Goal: Information Seeking & Learning: Find specific fact

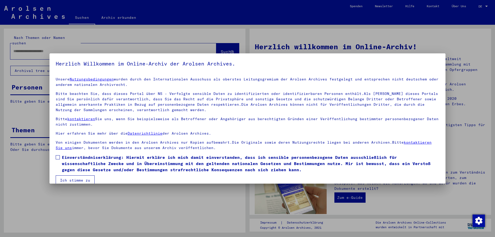
drag, startPoint x: 57, startPoint y: 156, endPoint x: 60, endPoint y: 158, distance: 4.4
click at [57, 156] on span at bounding box center [58, 157] width 4 height 4
click at [58, 158] on span at bounding box center [58, 157] width 4 height 4
drag, startPoint x: 68, startPoint y: 180, endPoint x: 69, endPoint y: 167, distance: 12.9
click at [68, 180] on button "Ich stimme zu" at bounding box center [75, 180] width 39 height 10
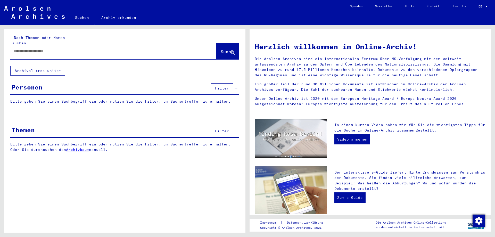
click at [55, 48] on input "text" at bounding box center [106, 50] width 187 height 5
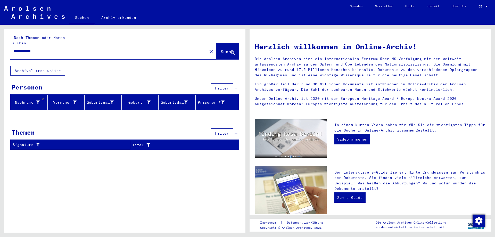
drag, startPoint x: 47, startPoint y: 48, endPoint x: 40, endPoint y: 48, distance: 7.5
click at [40, 48] on input "**********" at bounding box center [106, 50] width 187 height 5
click at [221, 49] on span "Suche" at bounding box center [227, 51] width 13 height 5
drag, startPoint x: 27, startPoint y: 46, endPoint x: -24, endPoint y: 49, distance: 51.9
click at [13, 49] on input "**********" at bounding box center [106, 50] width 187 height 5
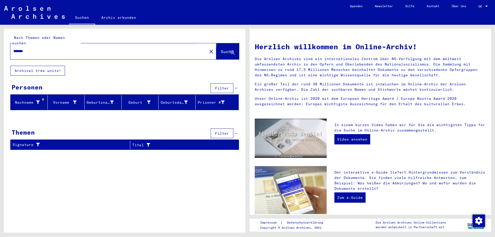
click at [225, 49] on span "Suche" at bounding box center [227, 51] width 13 height 5
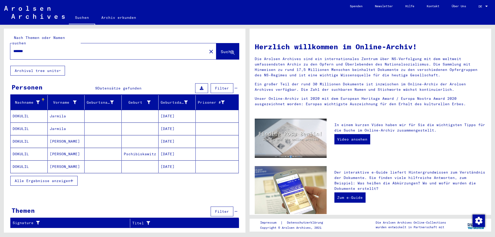
click at [70, 178] on span "Alle Ergebnisse anzeigen" at bounding box center [43, 180] width 56 height 5
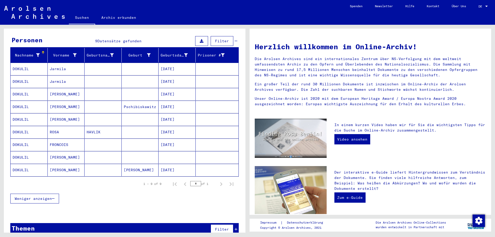
scroll to position [51, 0]
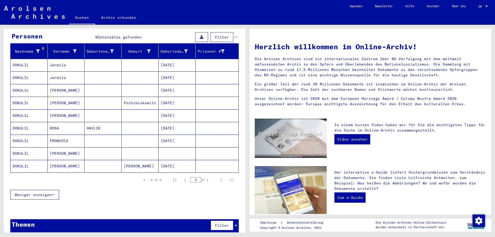
click at [202, 199] on div "Nachname Vorname Geburtsname Geburt‏ Geburtsdatum Prisoner # [PERSON_NAME] [DAT…" at bounding box center [124, 125] width 241 height 162
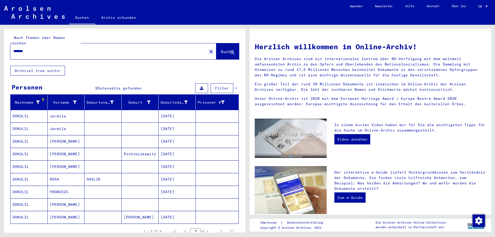
click at [41, 48] on input "*******" at bounding box center [106, 50] width 187 height 5
type input "*******"
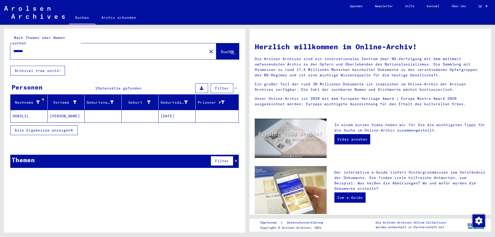
click at [29, 112] on mat-cell "DOKOLIL" at bounding box center [29, 116] width 37 height 12
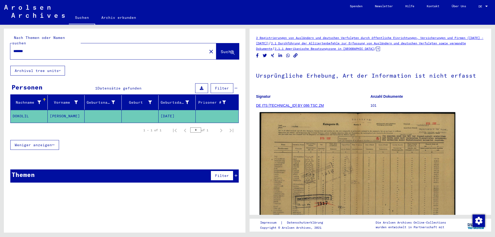
click at [318, 153] on img at bounding box center [357, 180] width 196 height 137
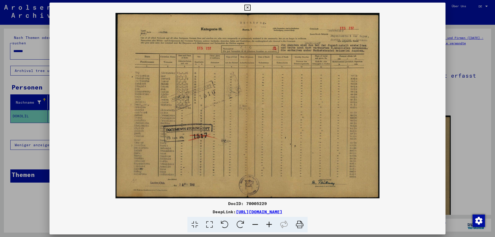
click at [269, 225] on icon at bounding box center [269, 225] width 14 height 16
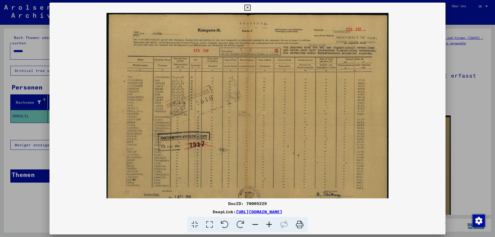
click at [269, 225] on icon at bounding box center [269, 225] width 14 height 16
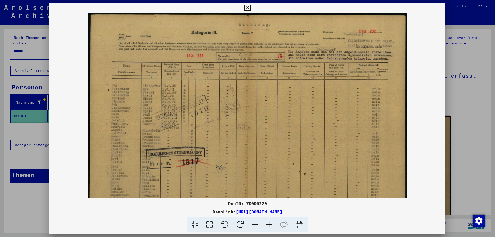
click at [269, 225] on icon at bounding box center [269, 225] width 14 height 16
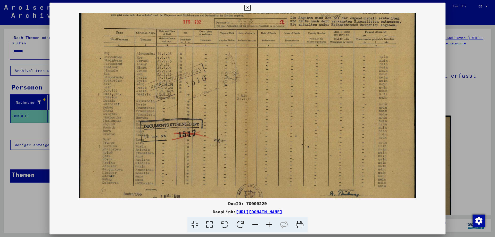
scroll to position [52, 0]
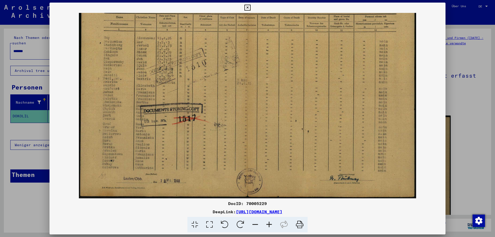
drag, startPoint x: 181, startPoint y: 173, endPoint x: 188, endPoint y: 115, distance: 58.6
click at [188, 115] on img at bounding box center [247, 79] width 337 height 237
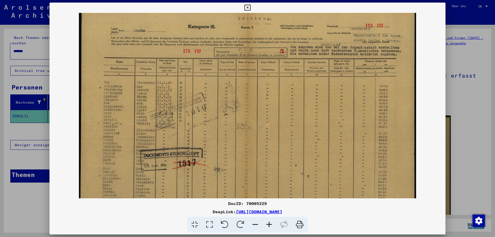
scroll to position [0, 0]
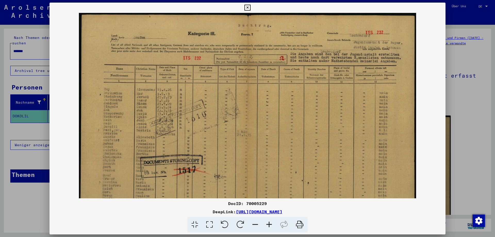
drag, startPoint x: 142, startPoint y: 60, endPoint x: 135, endPoint y: 120, distance: 60.2
click at [135, 120] on img at bounding box center [247, 131] width 337 height 237
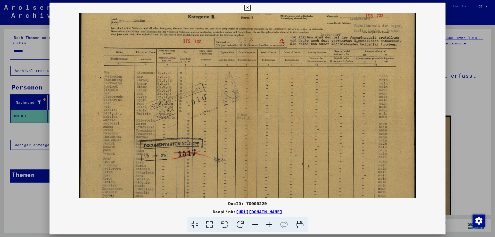
scroll to position [19, 0]
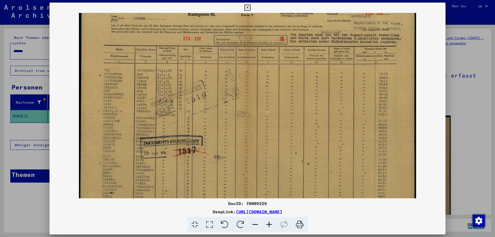
drag, startPoint x: 117, startPoint y: 155, endPoint x: 117, endPoint y: 136, distance: 19.3
click at [117, 136] on img at bounding box center [247, 112] width 337 height 237
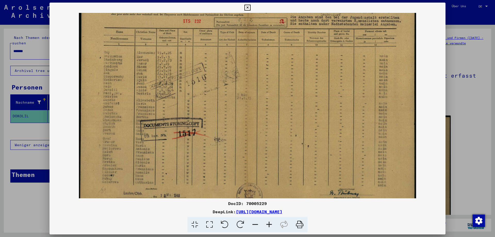
scroll to position [37, 0]
drag, startPoint x: 117, startPoint y: 153, endPoint x: 118, endPoint y: 136, distance: 17.8
click at [118, 136] on img at bounding box center [247, 94] width 337 height 237
click at [273, 222] on icon at bounding box center [269, 225] width 14 height 16
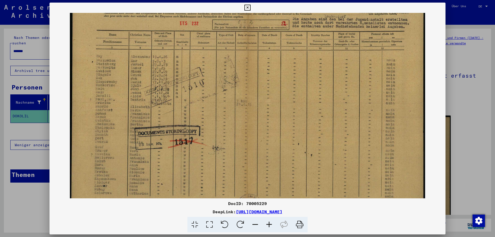
click at [273, 222] on icon at bounding box center [269, 225] width 14 height 16
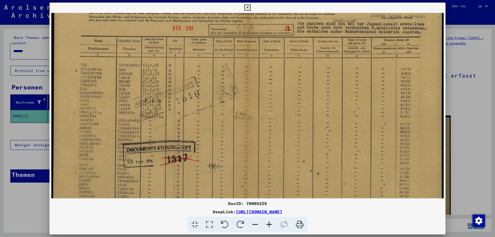
click at [273, 222] on icon at bounding box center [269, 225] width 14 height 16
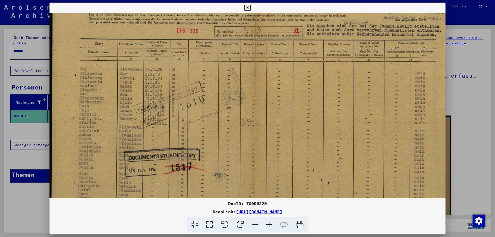
scroll to position [33, 0]
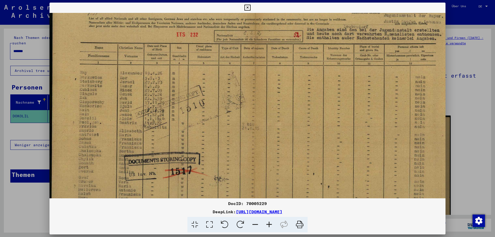
drag, startPoint x: 109, startPoint y: 125, endPoint x: 119, endPoint y: 128, distance: 10.9
click at [119, 128] on img at bounding box center [254, 124] width 410 height 288
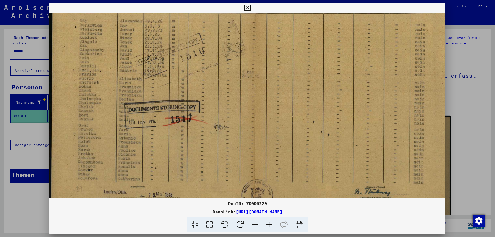
scroll to position [87, 0]
drag, startPoint x: 93, startPoint y: 142, endPoint x: 109, endPoint y: 88, distance: 56.0
click at [109, 88] on img at bounding box center [254, 70] width 410 height 288
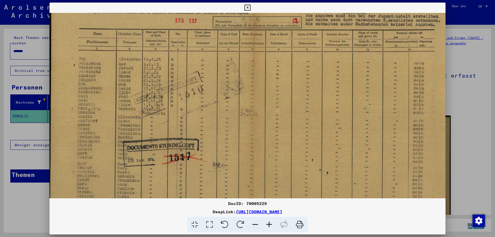
scroll to position [41, 2]
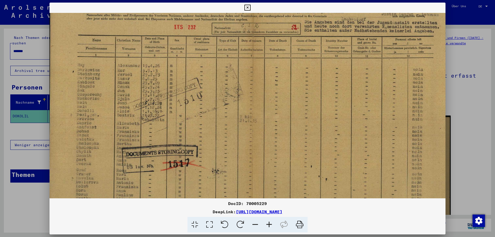
drag, startPoint x: 95, startPoint y: 65, endPoint x: 92, endPoint y: 111, distance: 46.2
click at [92, 111] on img at bounding box center [252, 116] width 410 height 288
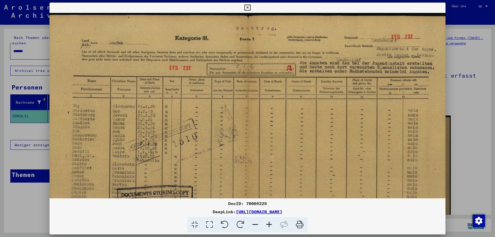
scroll to position [0, 14]
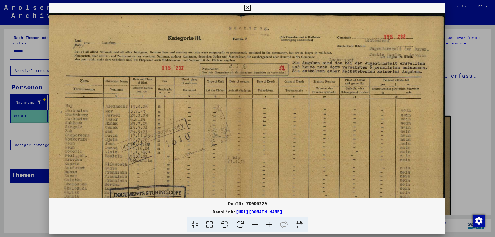
drag, startPoint x: 177, startPoint y: 75, endPoint x: 160, endPoint y: 133, distance: 60.9
click at [160, 133] on img at bounding box center [240, 157] width 410 height 288
click at [250, 7] on icon at bounding box center [247, 8] width 6 height 6
